Goal: Information Seeking & Learning: Learn about a topic

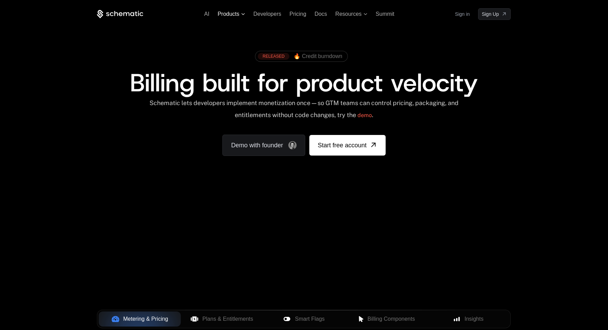
click at [226, 15] on span "Products" at bounding box center [229, 14] width 22 height 6
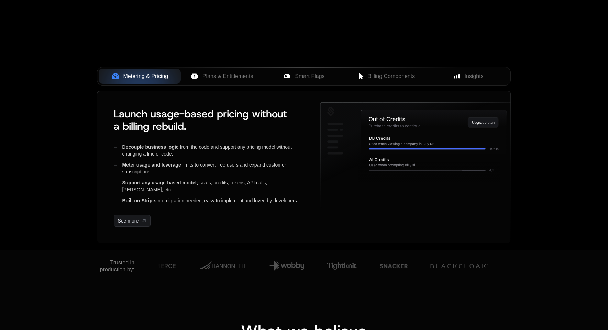
scroll to position [172, 0]
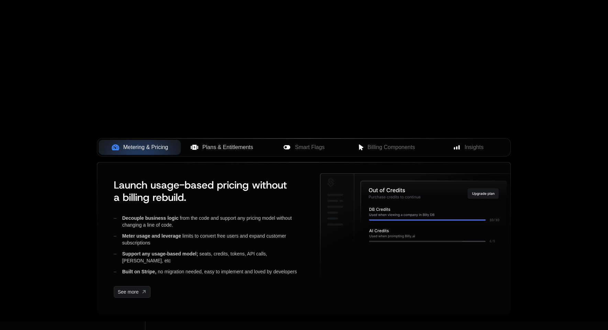
click at [228, 148] on span "Plans & Entitlements" at bounding box center [227, 147] width 51 height 8
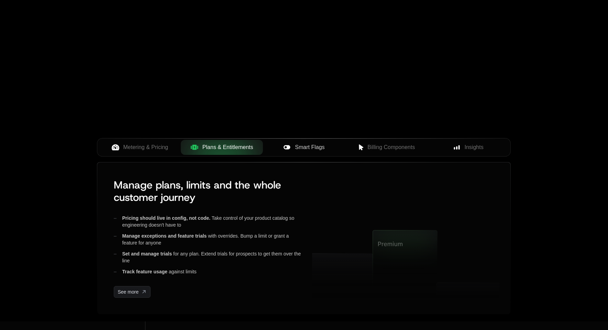
click at [319, 148] on span "Smart Flags" at bounding box center [310, 147] width 30 height 8
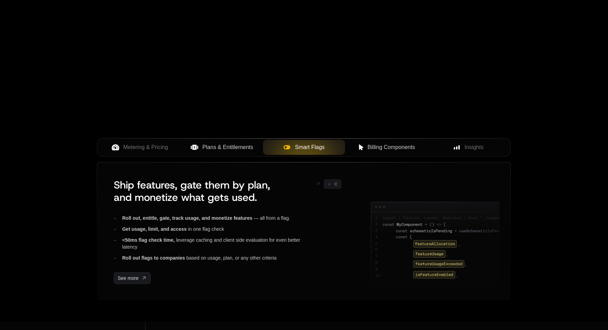
click at [371, 147] on span "Billing Components" at bounding box center [391, 147] width 47 height 8
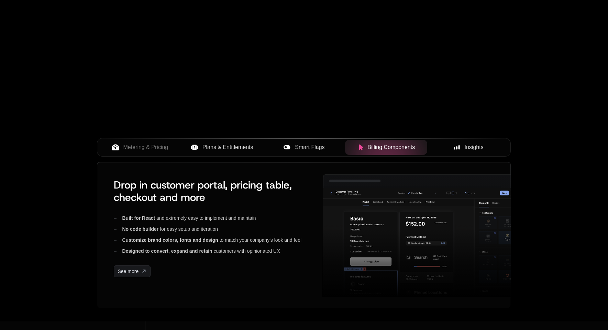
click at [468, 147] on span "Insights" at bounding box center [474, 147] width 19 height 8
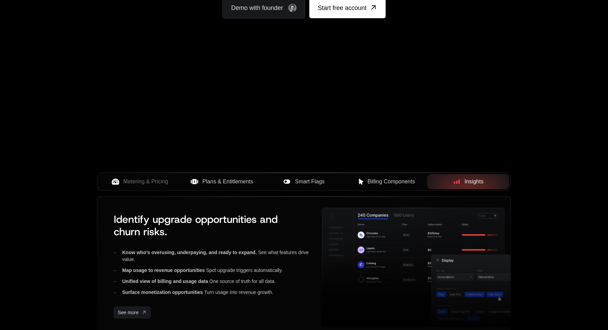
scroll to position [0, 0]
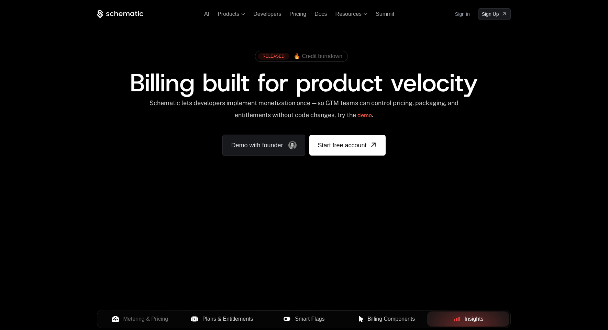
click at [318, 56] on span "🔥 Credit burndown" at bounding box center [318, 56] width 49 height 6
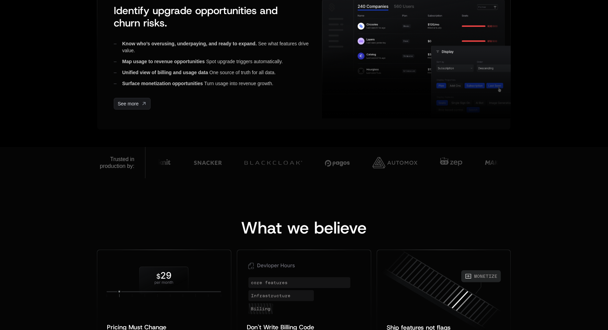
scroll to position [344, 0]
